Goal: Information Seeking & Learning: Check status

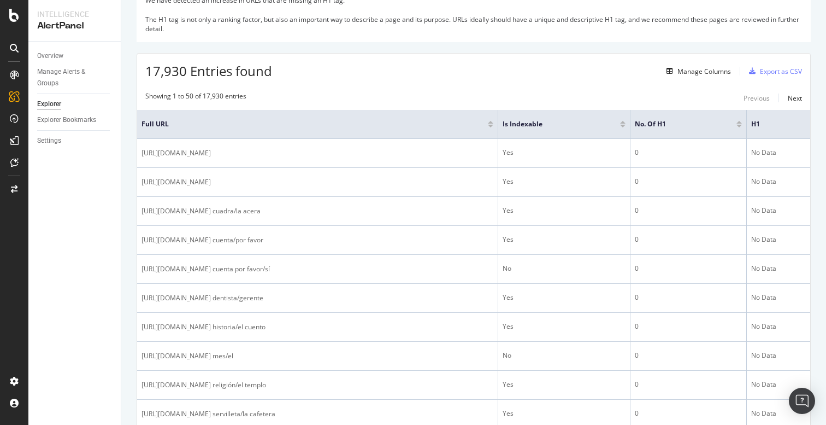
scroll to position [175, 0]
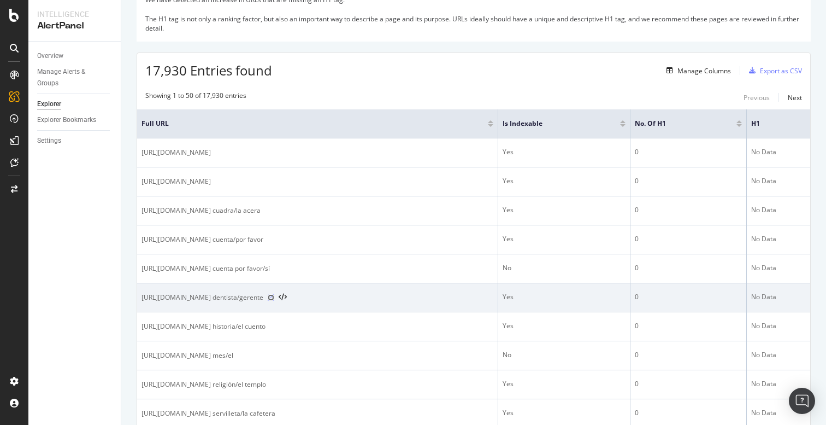
click at [274, 298] on icon at bounding box center [271, 297] width 7 height 7
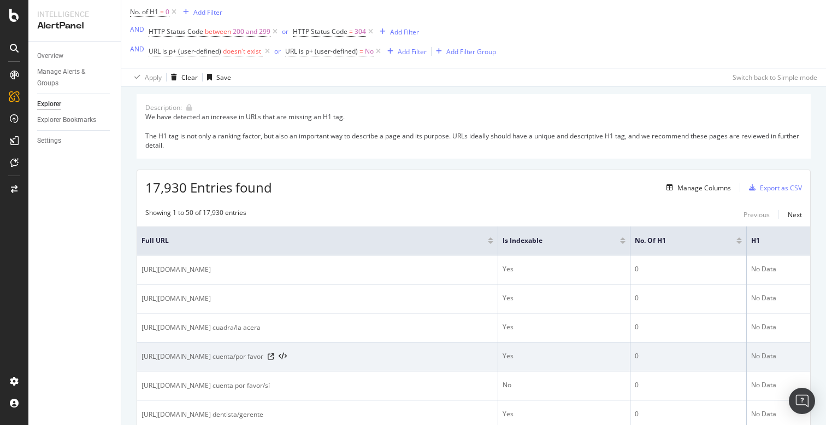
scroll to position [83, 0]
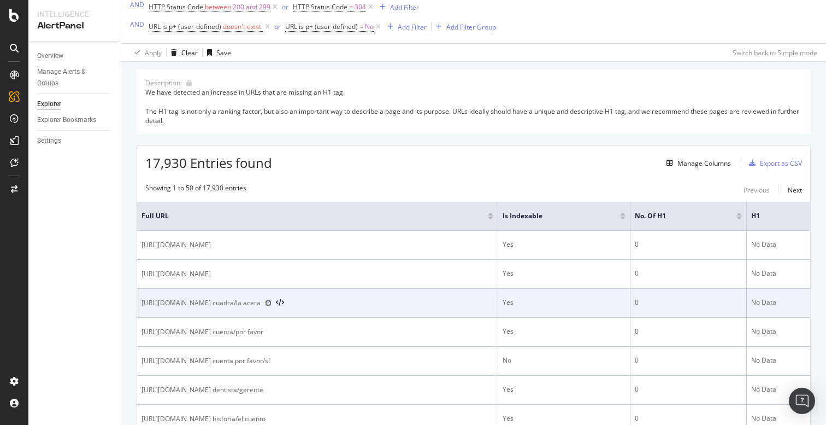
click at [272, 303] on icon at bounding box center [268, 302] width 7 height 7
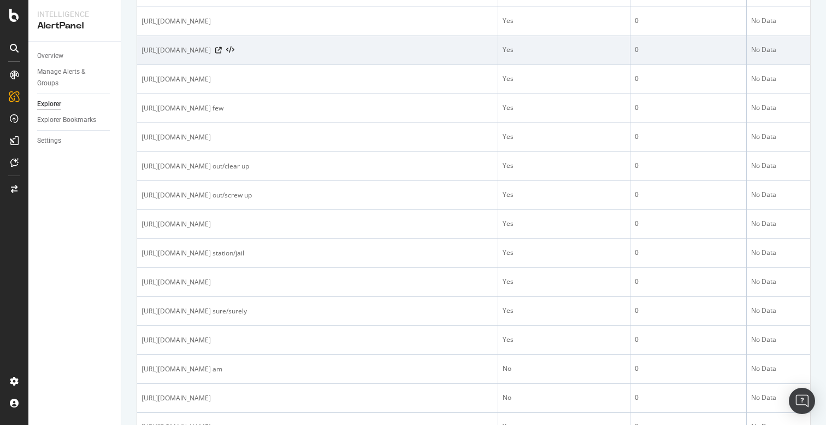
scroll to position [1215, 0]
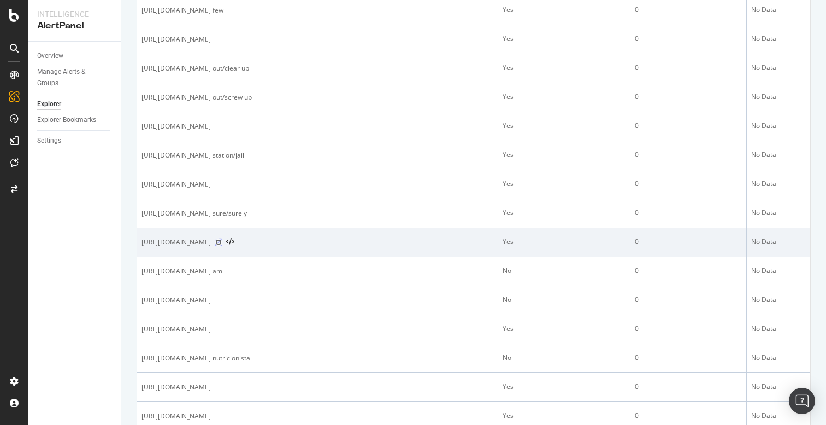
click at [222, 243] on icon at bounding box center [218, 242] width 7 height 7
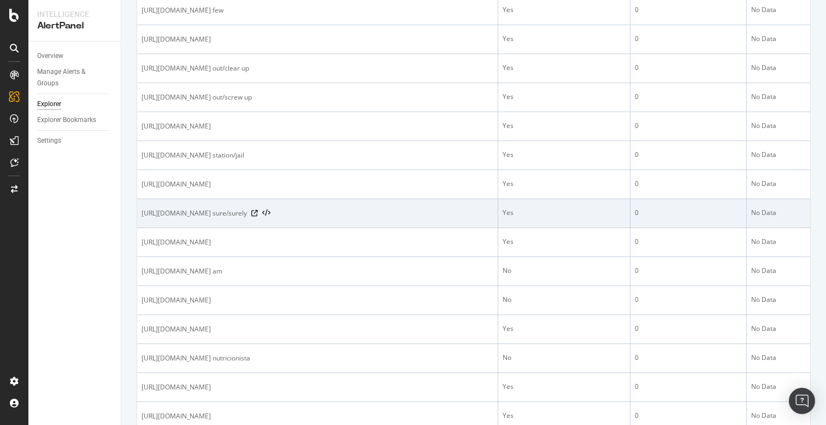
scroll to position [1401, 0]
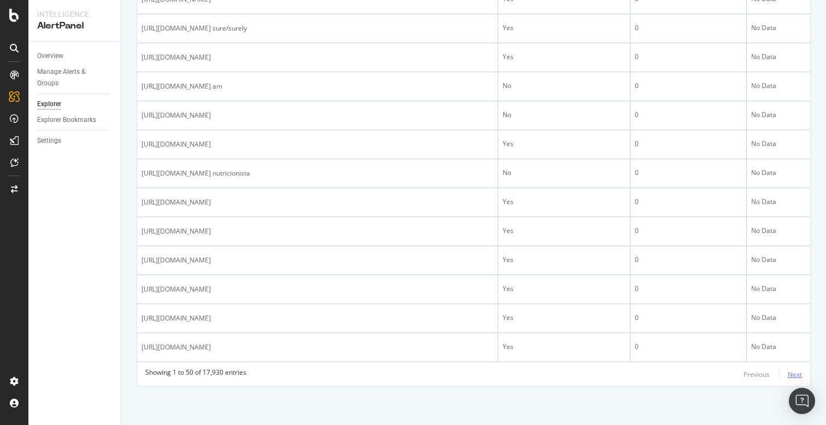
click at [799, 373] on div "Next" at bounding box center [795, 373] width 14 height 9
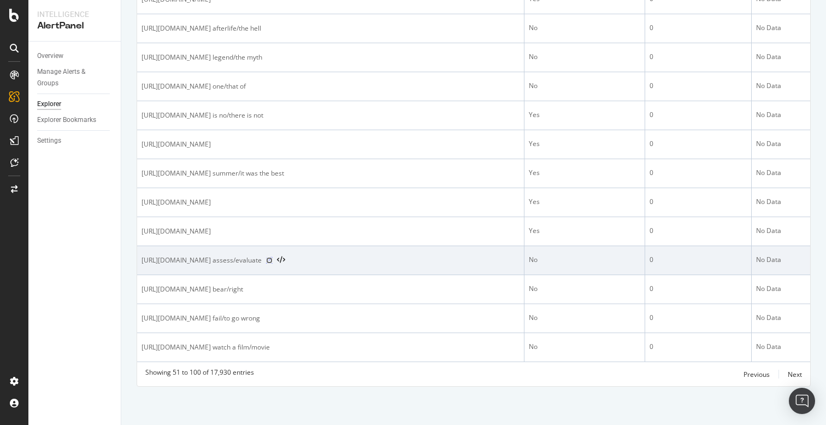
click at [273, 260] on icon at bounding box center [269, 260] width 7 height 7
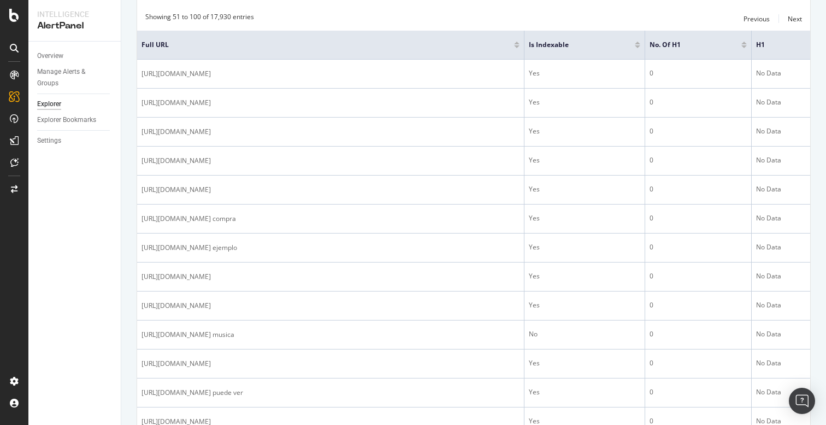
scroll to position [0, 0]
